Goal: Task Accomplishment & Management: Complete application form

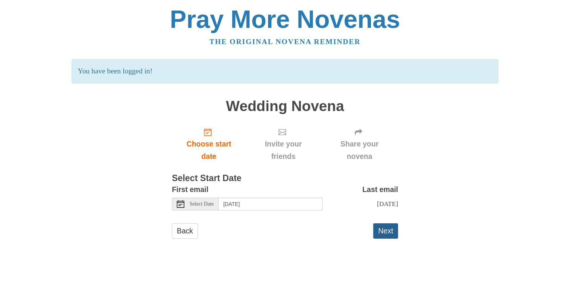
click at [383, 232] on button "Next" at bounding box center [385, 230] width 25 height 15
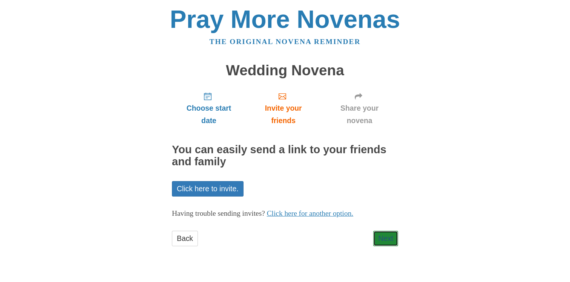
click at [383, 232] on link "Next" at bounding box center [385, 238] width 25 height 15
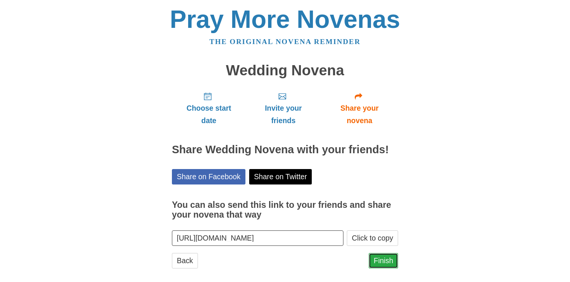
click at [383, 259] on link "Finish" at bounding box center [383, 260] width 29 height 15
